Goal: Information Seeking & Learning: Learn about a topic

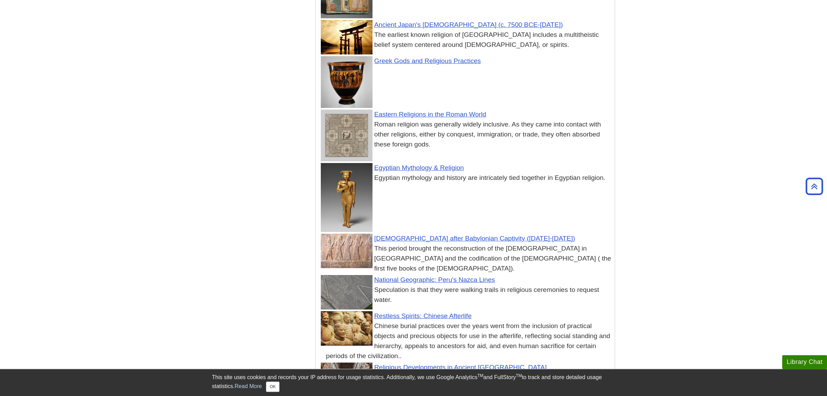
scroll to position [5252, 0]
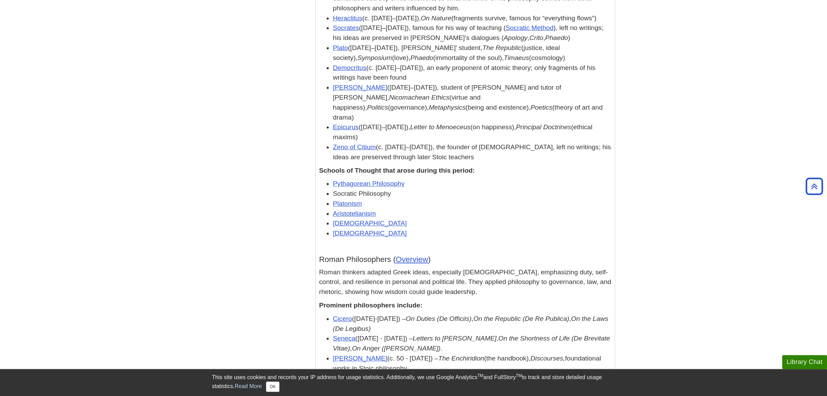
scroll to position [4126, 0]
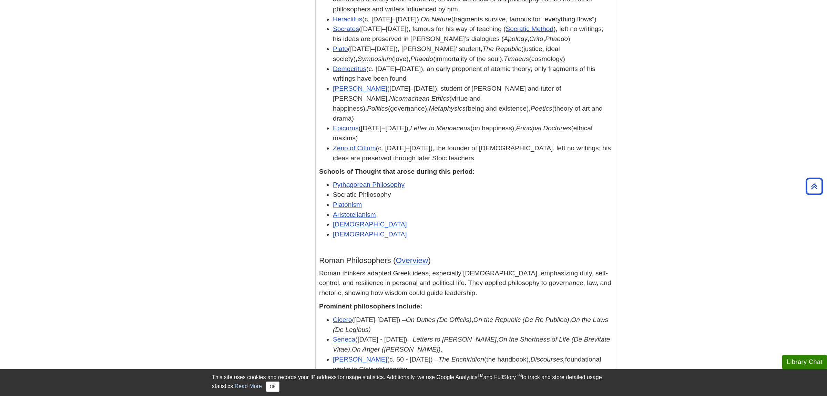
scroll to position [4139, 0]
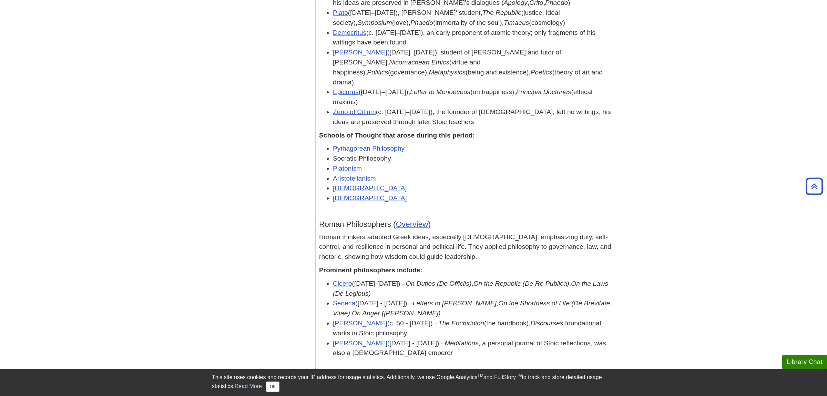
drag, startPoint x: 391, startPoint y: 296, endPoint x: 382, endPoint y: 288, distance: 12.2
click at [382, 288] on div "Religion and Philosophy: Differences, Similarities, and Points of Intersection …" at bounding box center [465, 216] width 292 height 1312
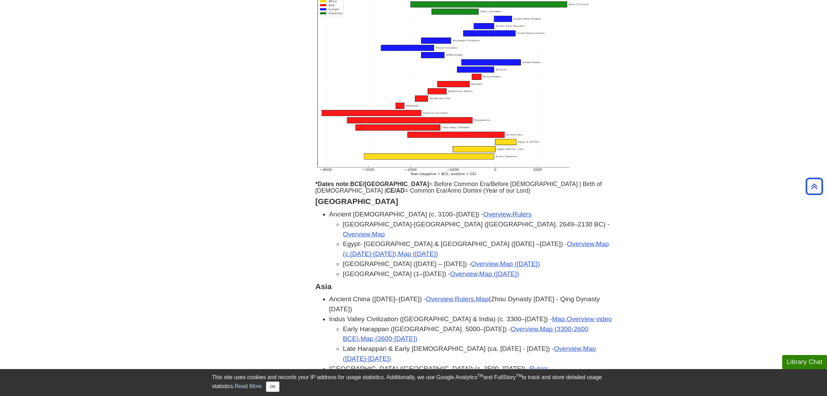
scroll to position [0, 0]
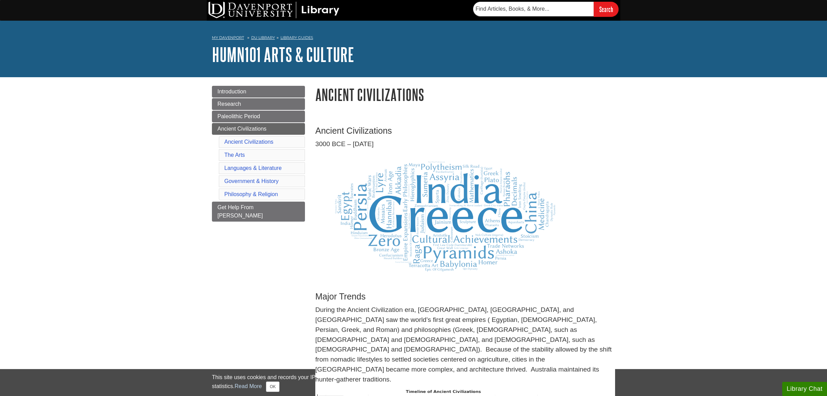
scroll to position [4126, 0]
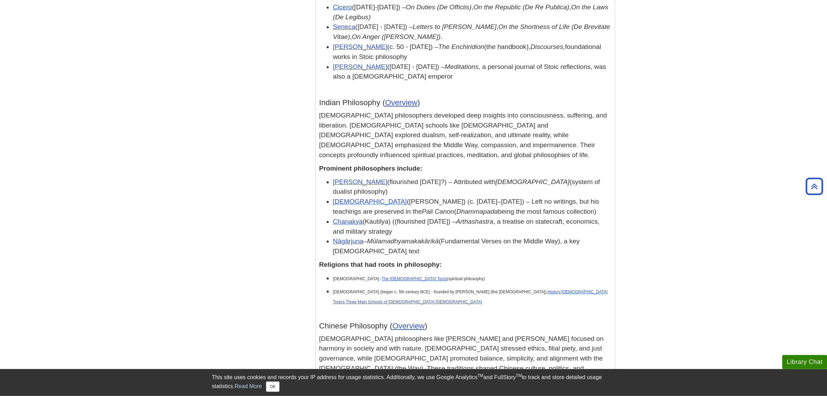
scroll to position [4415, 0]
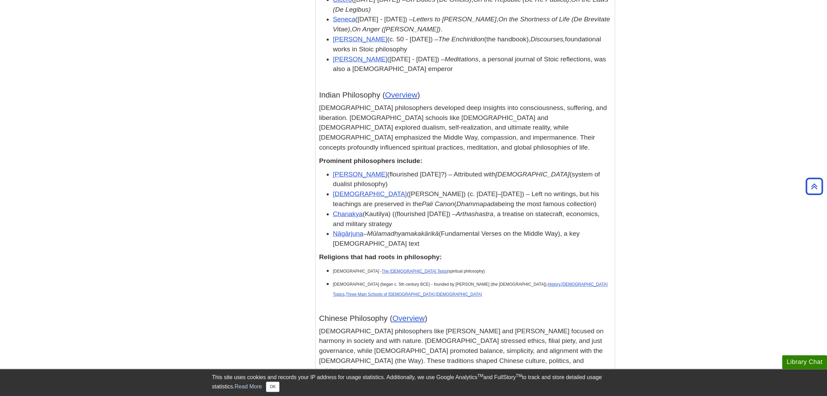
scroll to position [4452, 0]
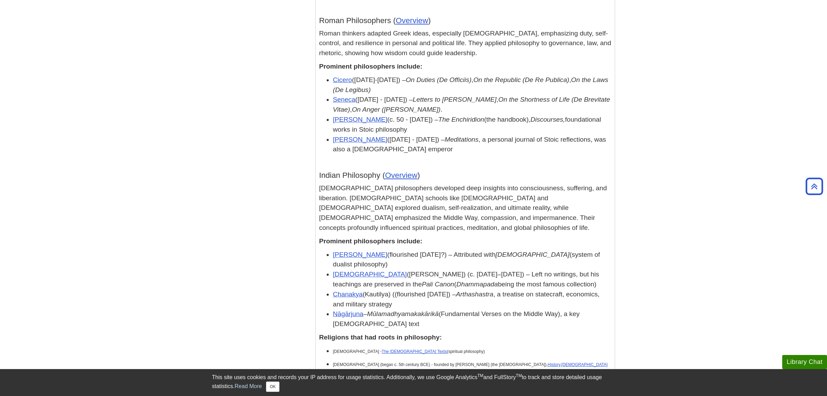
scroll to position [4307, 0]
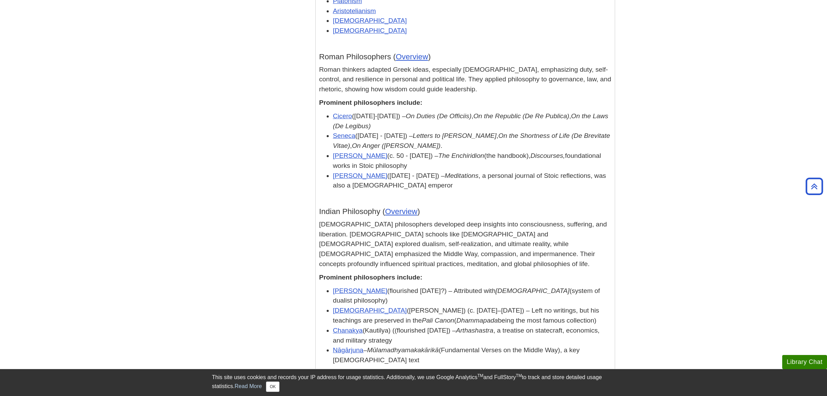
drag, startPoint x: 169, startPoint y: 204, endPoint x: 162, endPoint y: 203, distance: 7.1
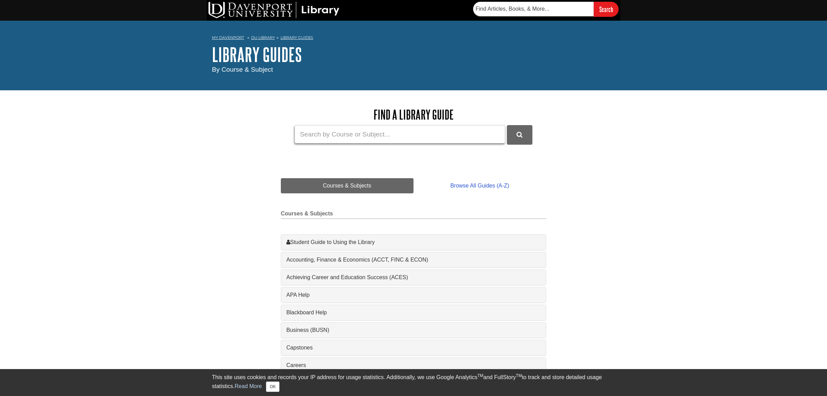
click at [305, 138] on input "Guide Search Terms" at bounding box center [400, 134] width 211 height 18
type input "google scholar"
click at [507, 125] on button "DU Library Guides Search" at bounding box center [520, 134] width 26 height 19
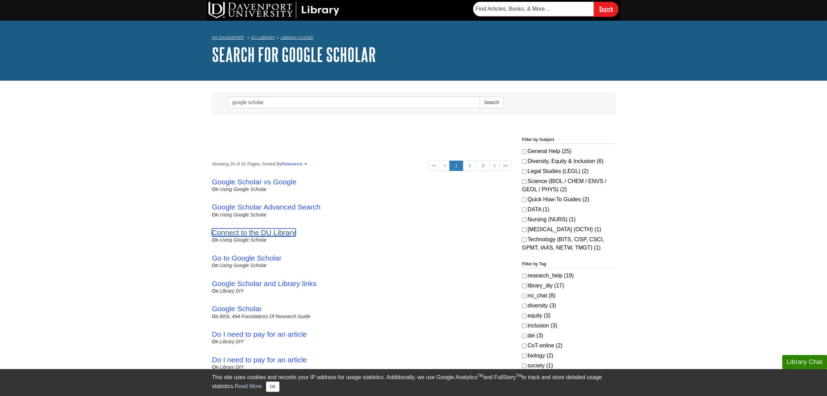
click at [247, 233] on link "Connect to the DU Library" at bounding box center [254, 233] width 84 height 8
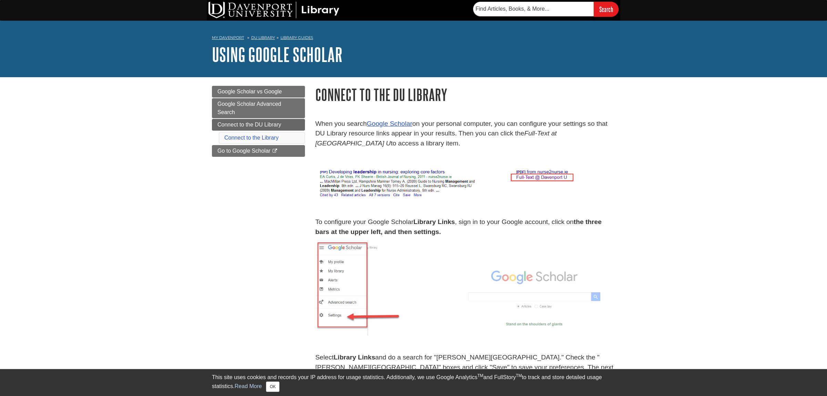
click at [665, 45] on div "My Davenport DU Library Library Guides Using Google Scholar Connect to the DU L…" at bounding box center [413, 49] width 827 height 57
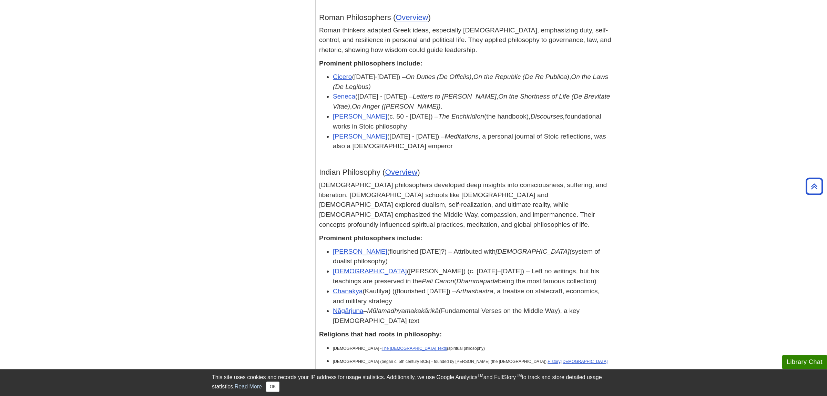
scroll to position [4393, 0]
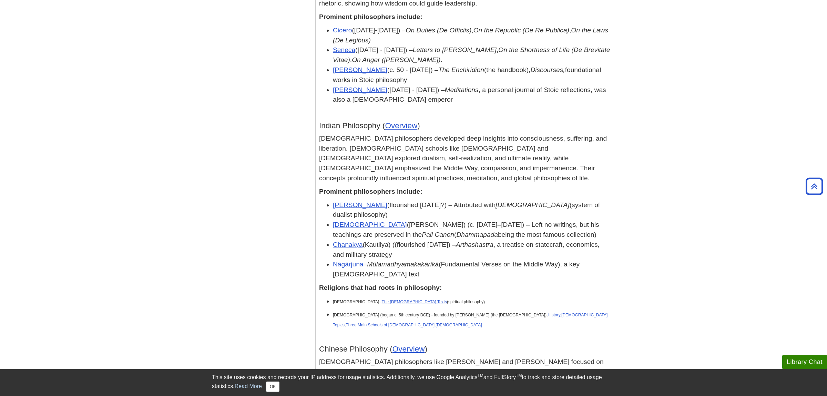
drag, startPoint x: 431, startPoint y: 244, endPoint x: 317, endPoint y: 207, distance: 120.0
click at [317, 207] on div "Religion and Philosophy: Differences, Similarities, and Points of Intersection …" at bounding box center [465, 355] width 299 height 2104
copy div "Religions that had roots in philosophy: [DEMOGRAPHIC_DATA]/[DEMOGRAPHIC_DATA] (…"
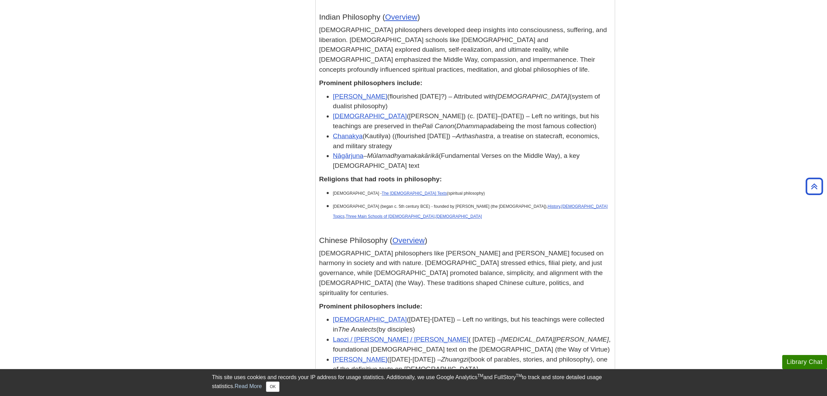
scroll to position [4356, 0]
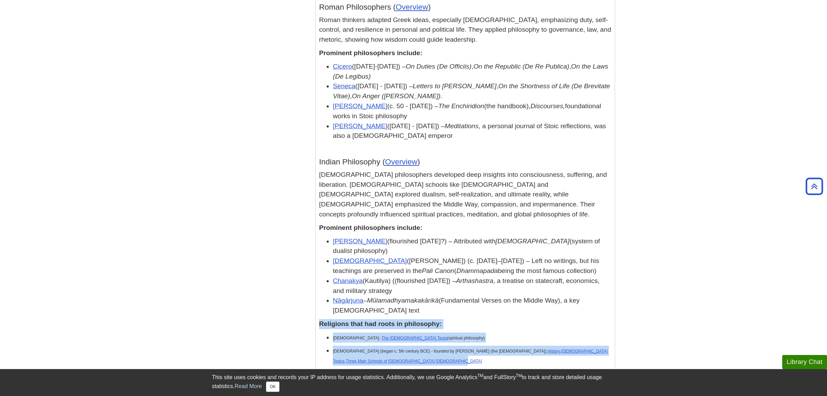
drag, startPoint x: 382, startPoint y: 79, endPoint x: 312, endPoint y: 34, distance: 83.2
copy div "Religions that had roots in philosophy: [DEMOGRAPHIC_DATA] - The [DEMOGRAPHIC_D…"
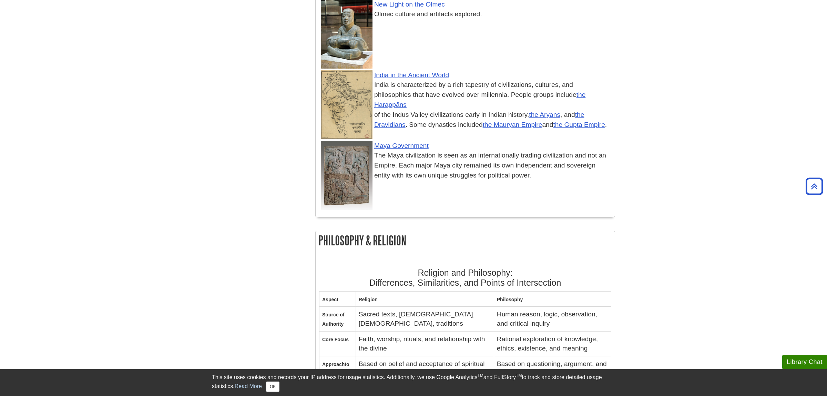
scroll to position [3836, 0]
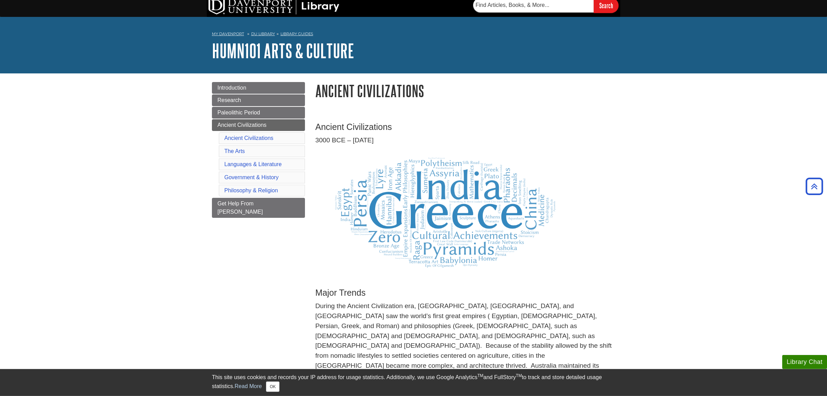
scroll to position [0, 0]
